Goal: Information Seeking & Learning: Learn about a topic

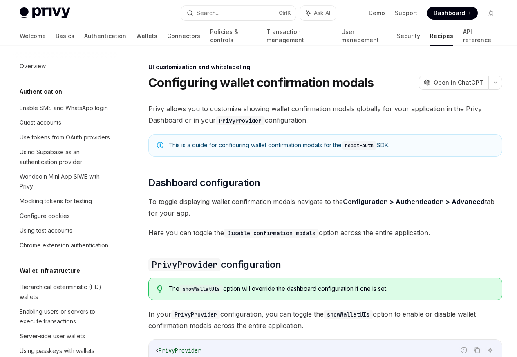
scroll to position [358, 0]
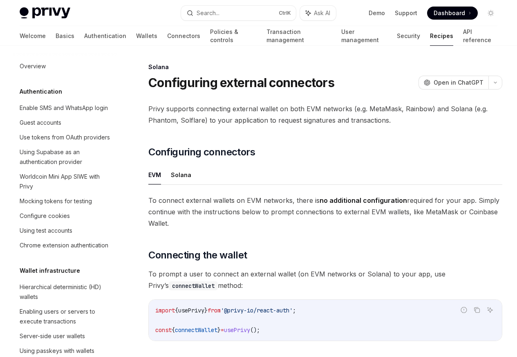
scroll to position [1309, 0]
